Goal: Obtain resource: Download file/media

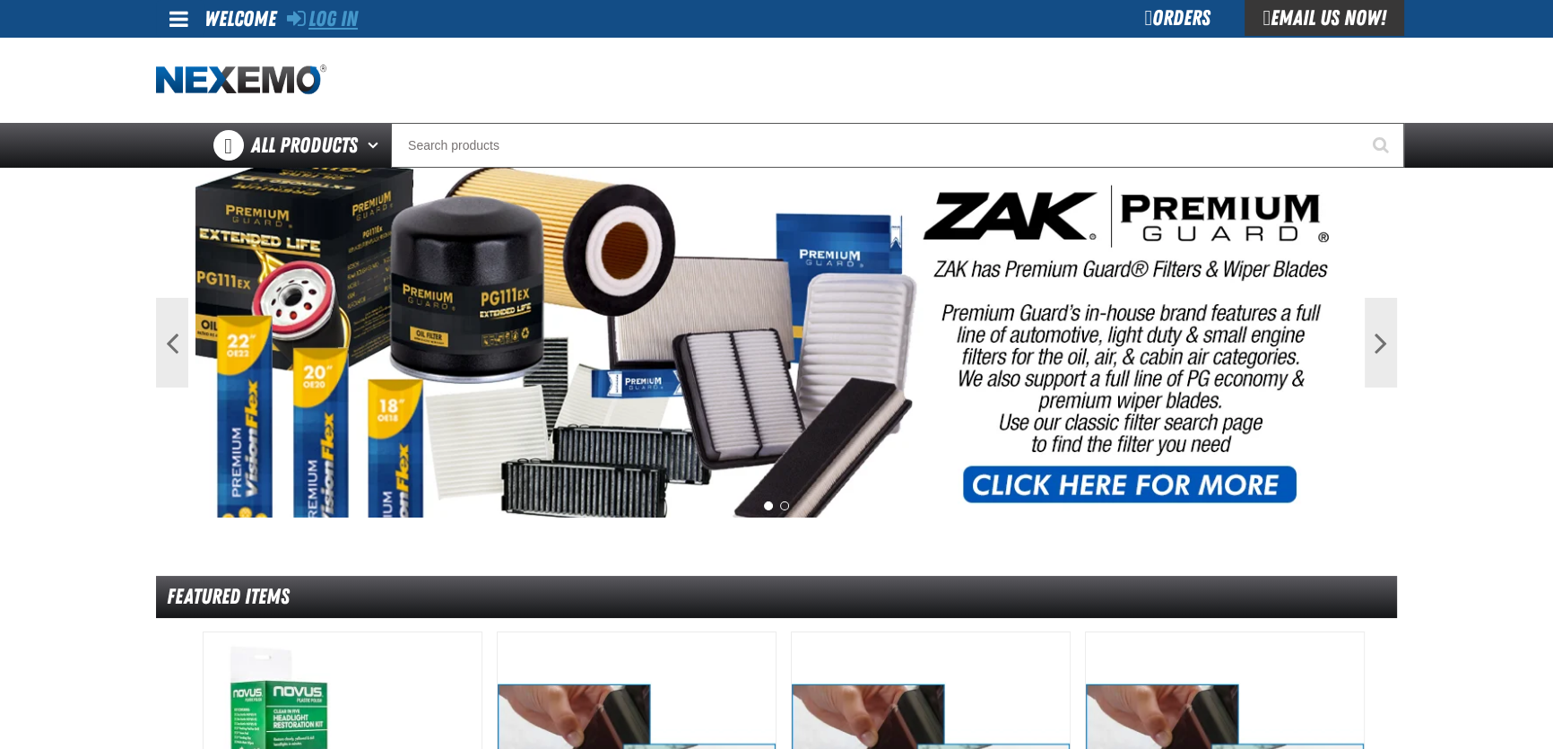
click at [352, 23] on link "Log In" at bounding box center [322, 18] width 71 height 25
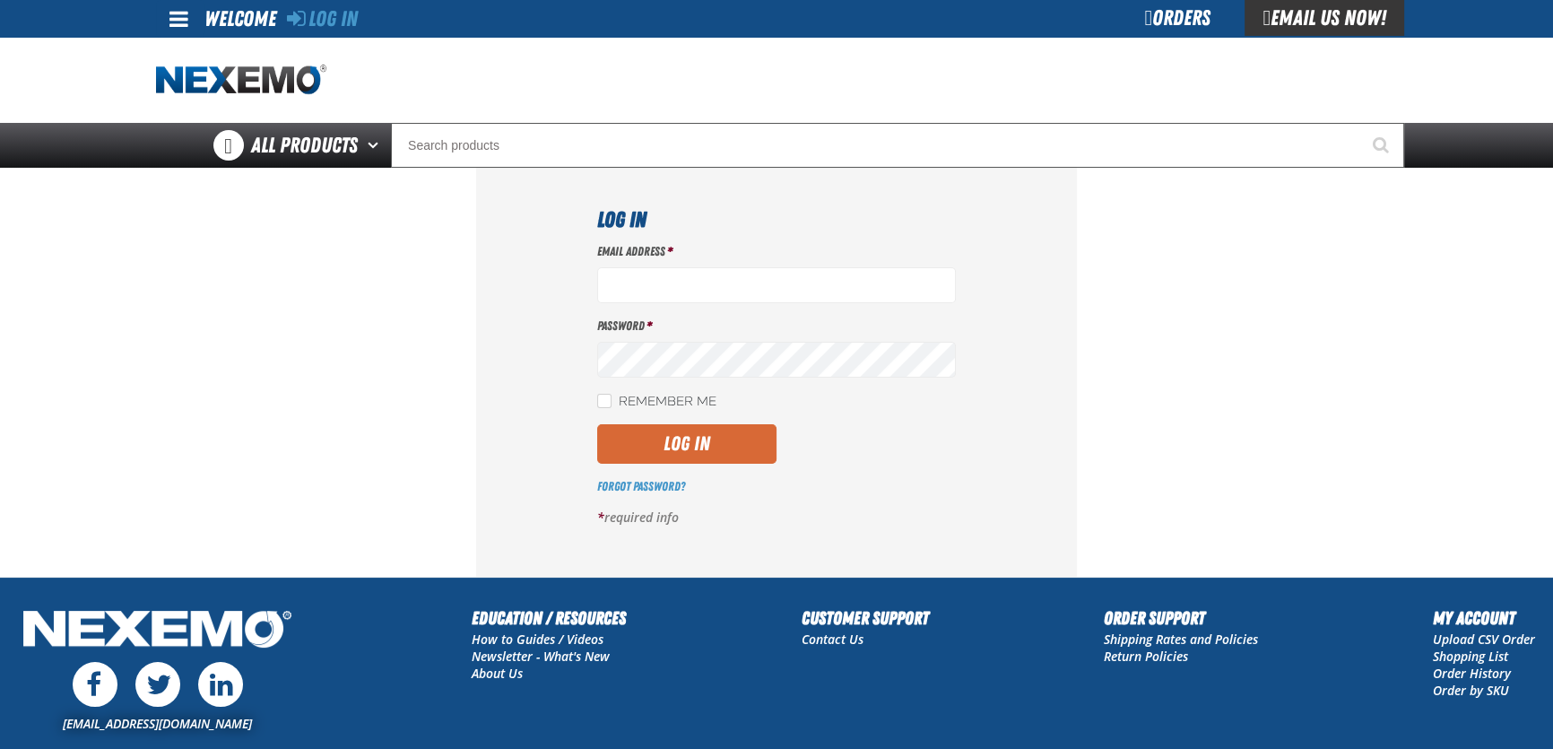
type input "dbatchelder@vtaig.com"
click at [749, 455] on button "Log In" at bounding box center [686, 443] width 179 height 39
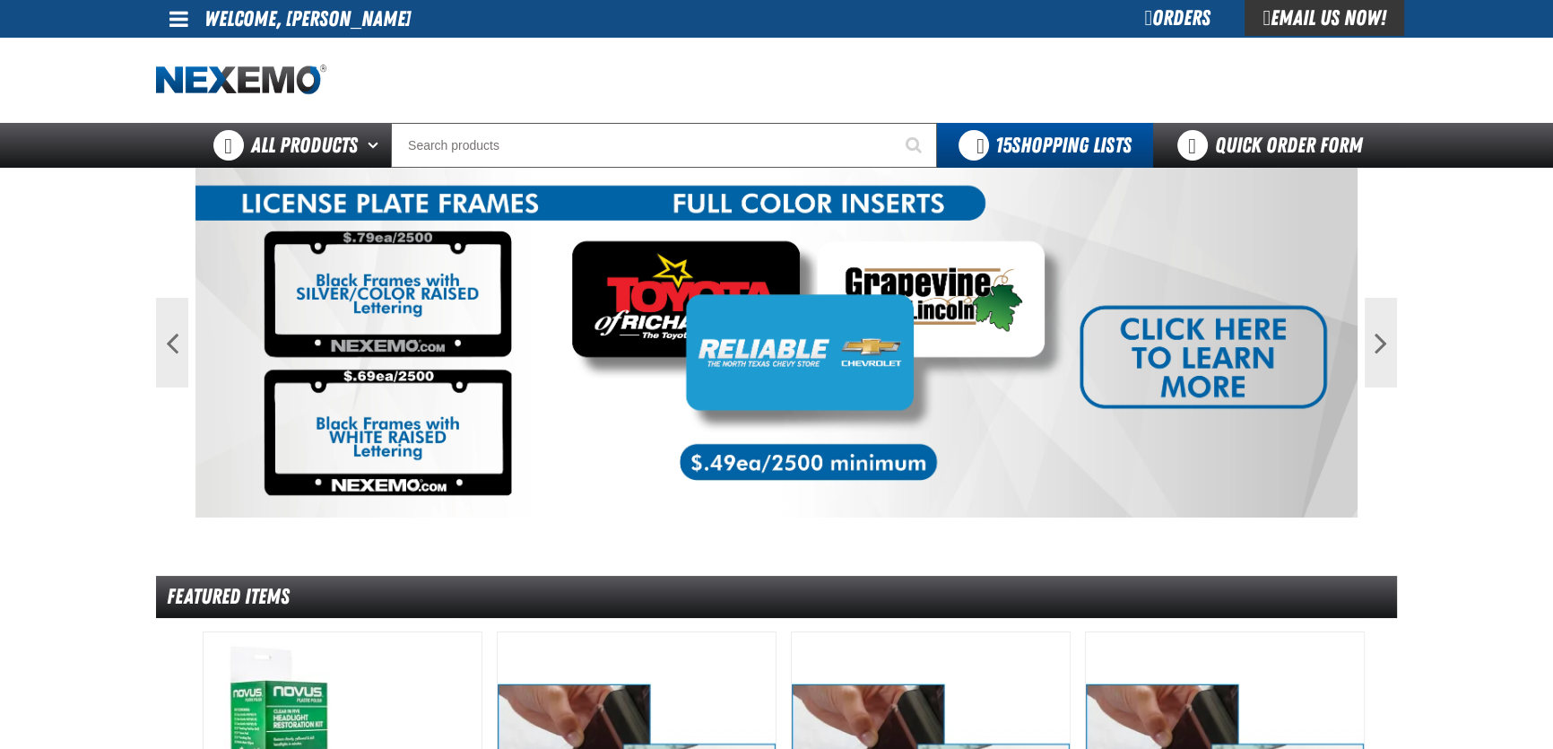
click at [170, 27] on span at bounding box center [179, 19] width 19 height 22
click at [205, 50] on link "My Account My Account" at bounding box center [204, 53] width 80 height 17
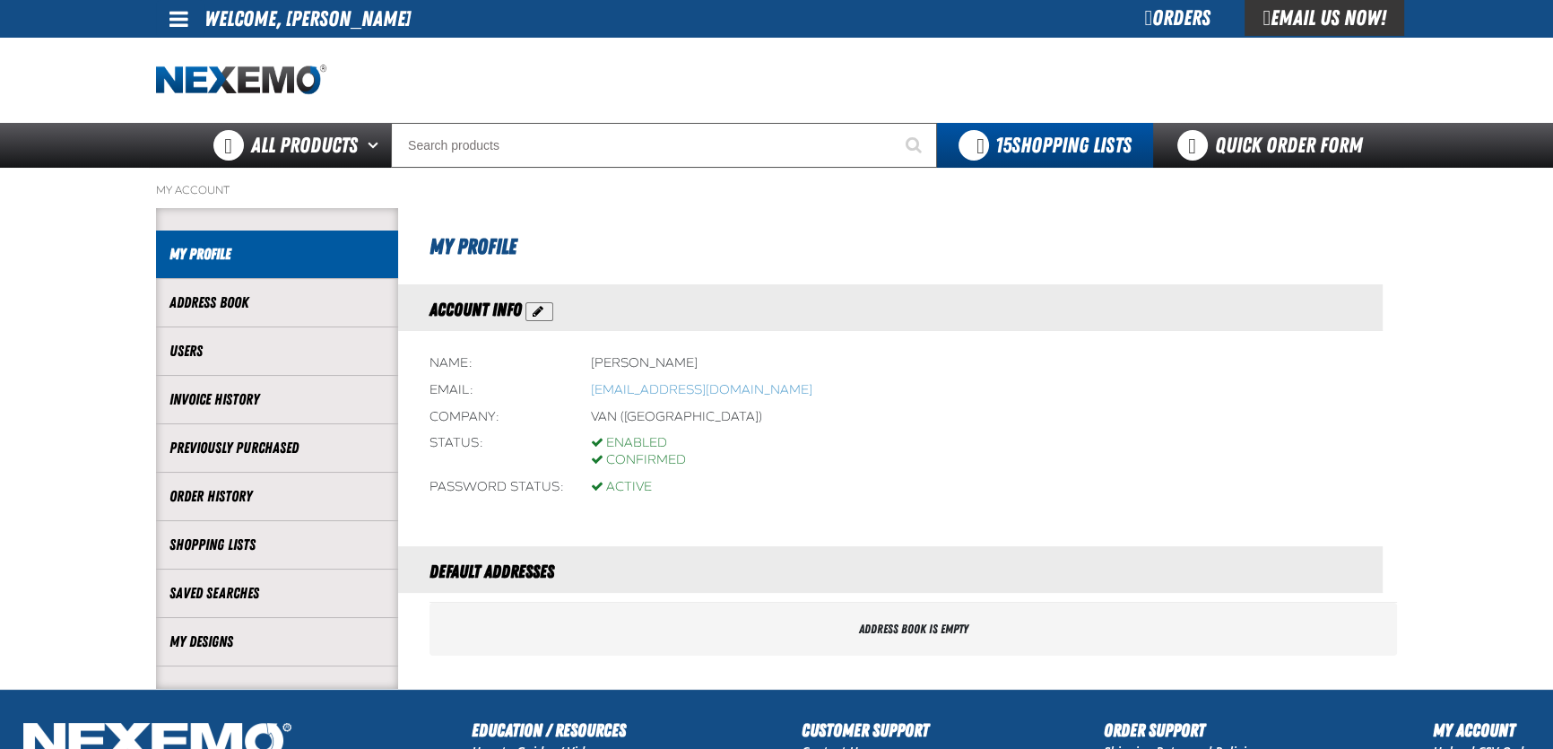
drag, startPoint x: 236, startPoint y: 404, endPoint x: 134, endPoint y: 435, distance: 107.0
click at [236, 403] on link "Invoice History" at bounding box center [277, 399] width 215 height 21
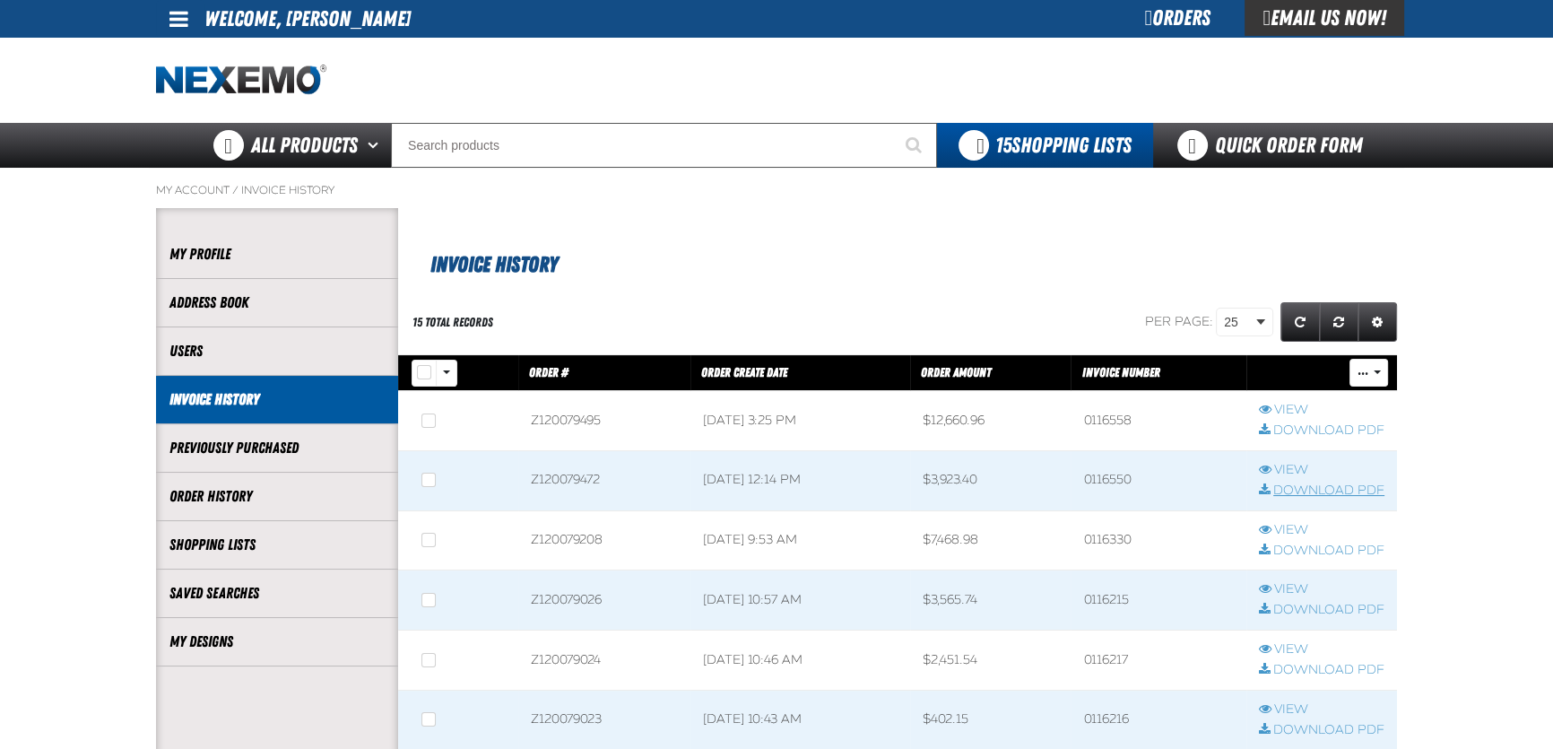
click at [1292, 493] on link "Download PDF" at bounding box center [1322, 491] width 126 height 17
